Goal: Navigation & Orientation: Find specific page/section

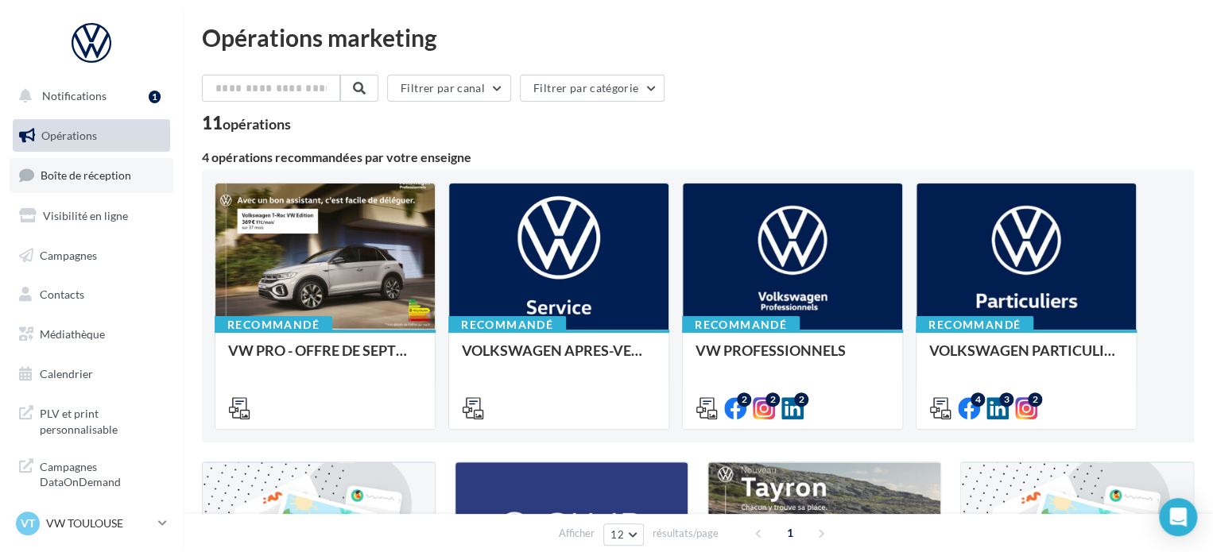
click at [110, 186] on link "Boîte de réception" at bounding box center [92, 175] width 164 height 34
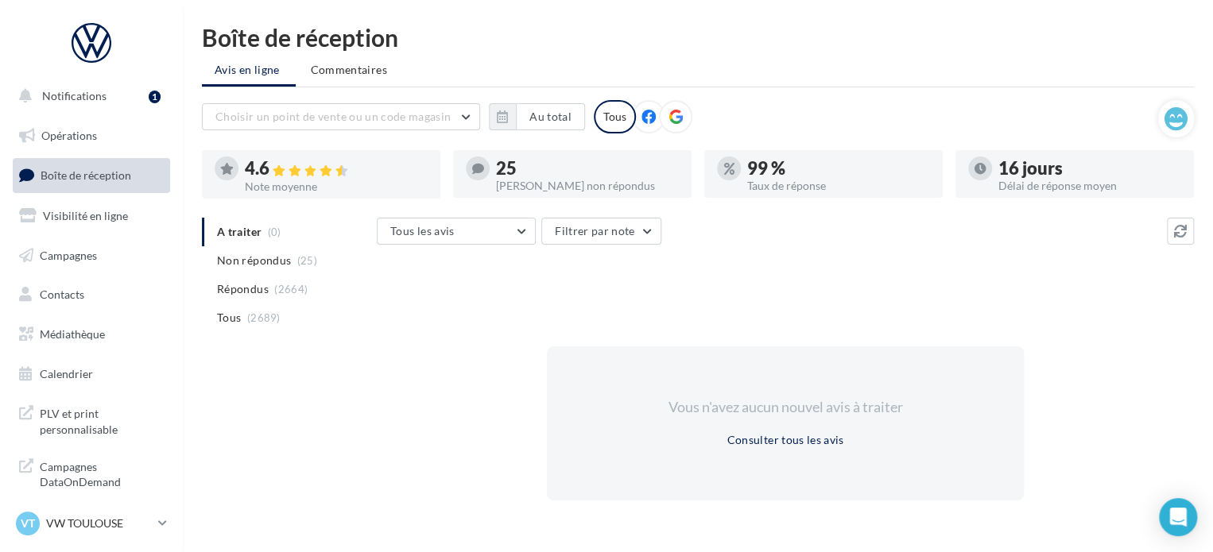
scroll to position [73, 0]
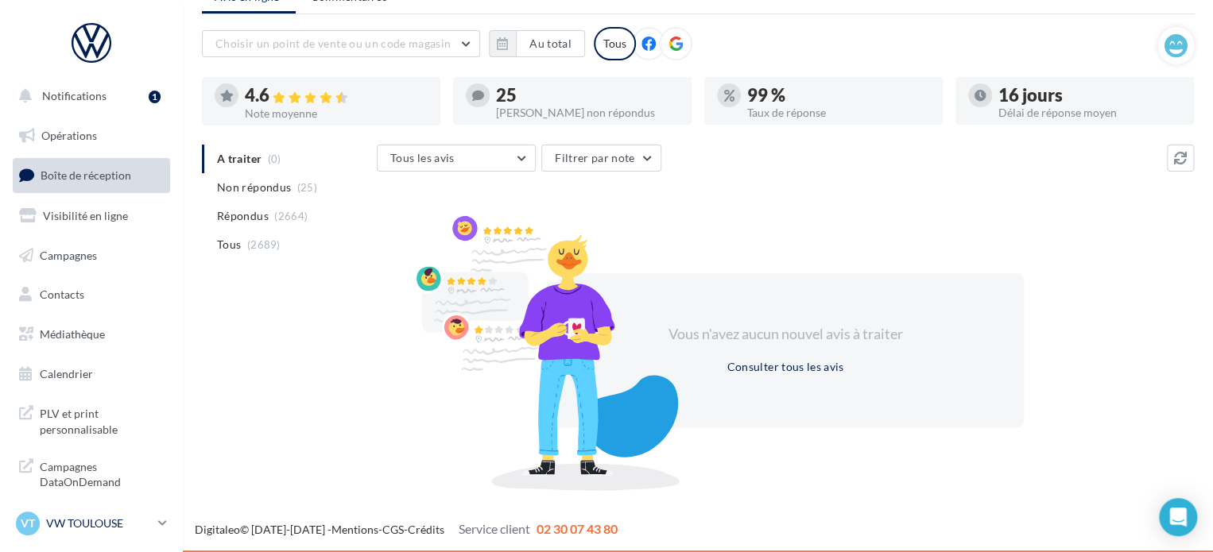
click at [103, 519] on p "VW TOULOUSE" at bounding box center [99, 524] width 106 height 16
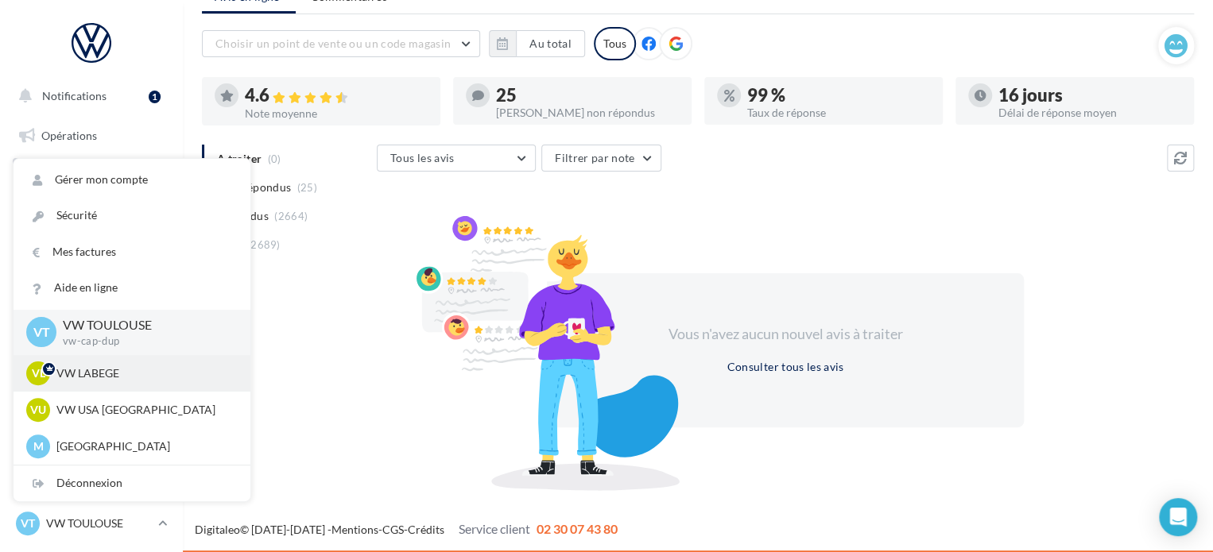
click at [138, 379] on p "VW LABEGE" at bounding box center [143, 374] width 175 height 16
